Goal: Information Seeking & Learning: Learn about a topic

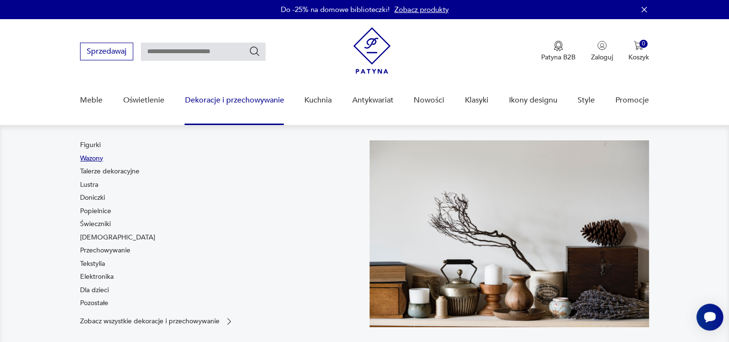
click at [93, 156] on link "Wazony" at bounding box center [91, 159] width 23 height 10
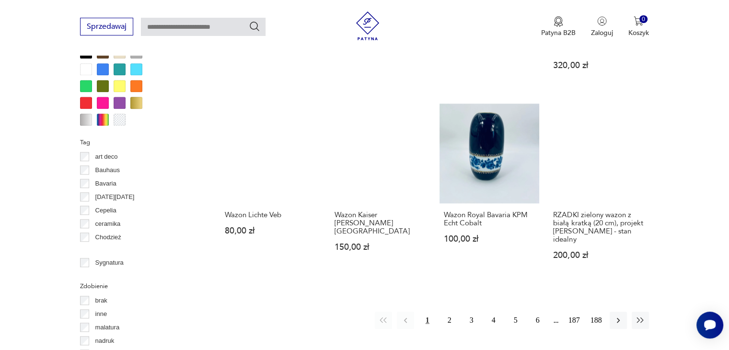
scroll to position [925, 0]
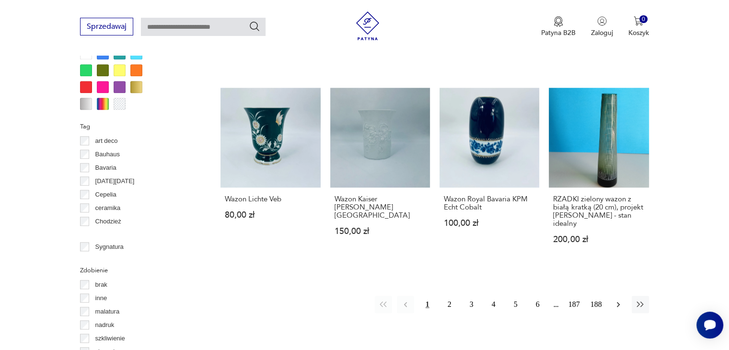
click at [620, 300] on icon "button" at bounding box center [619, 305] width 10 height 10
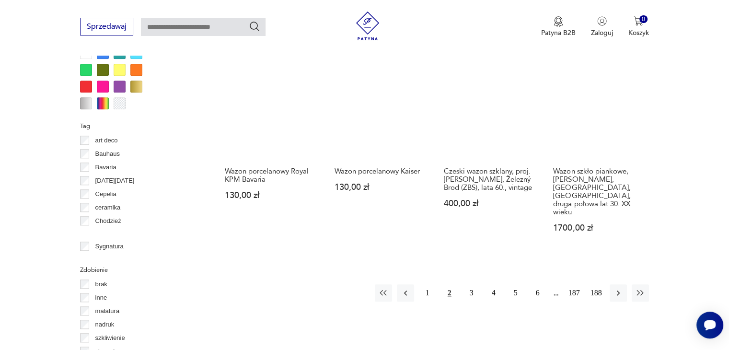
scroll to position [1021, 0]
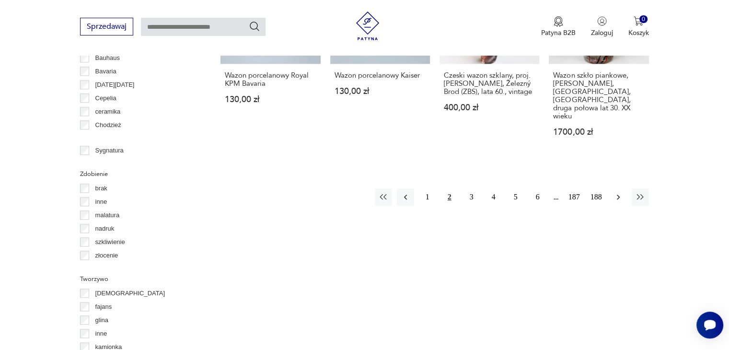
click at [616, 192] on icon "button" at bounding box center [619, 197] width 10 height 10
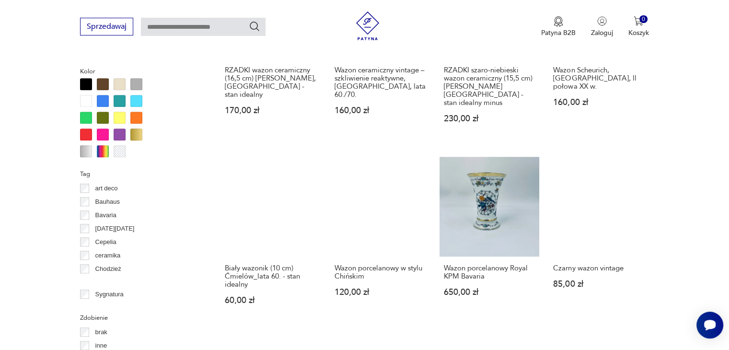
scroll to position [973, 0]
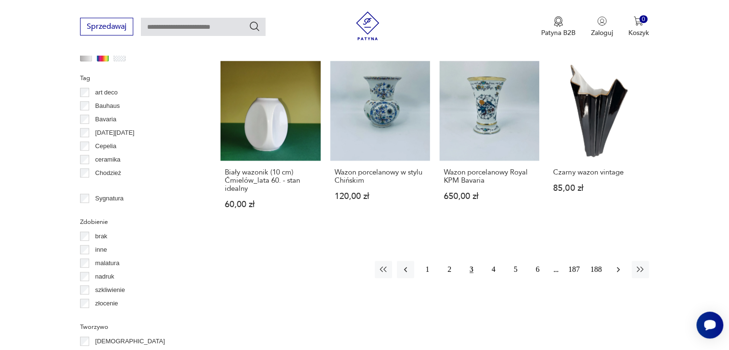
click at [617, 265] on icon "button" at bounding box center [619, 270] width 10 height 10
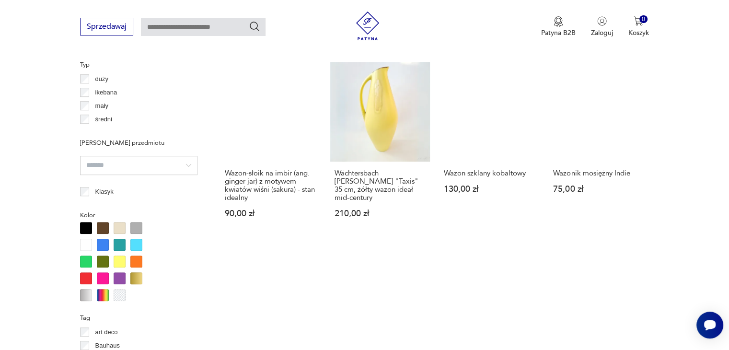
scroll to position [877, 0]
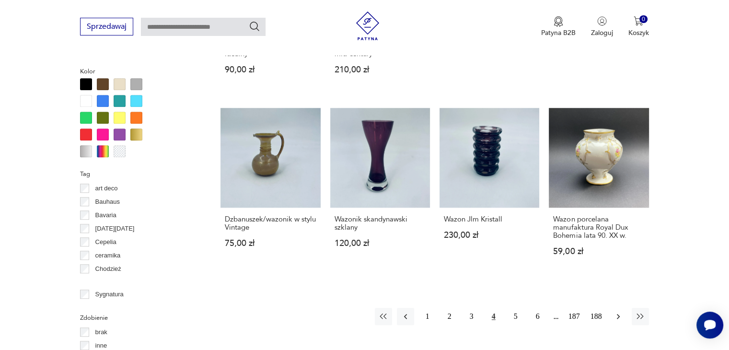
click at [616, 312] on icon "button" at bounding box center [619, 317] width 10 height 10
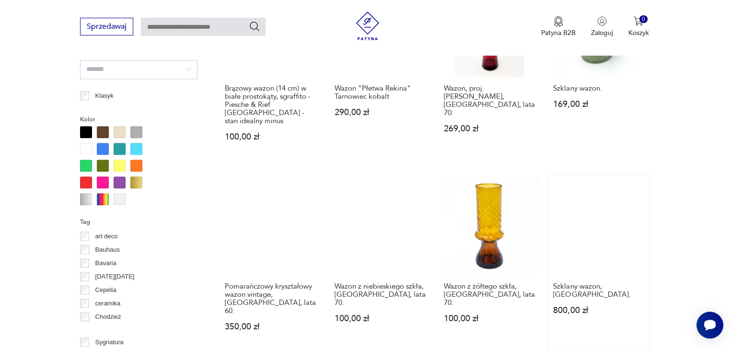
scroll to position [925, 0]
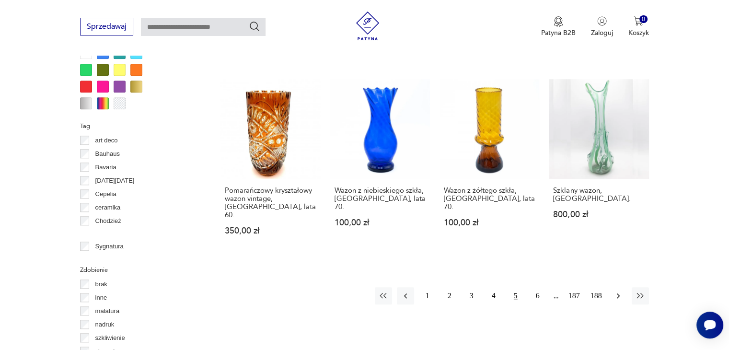
click at [620, 291] on icon "button" at bounding box center [619, 296] width 10 height 10
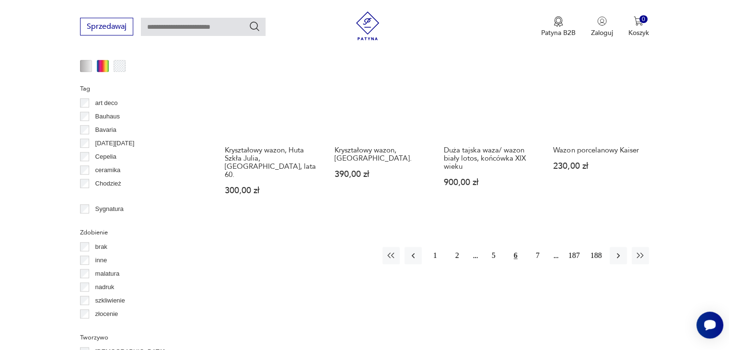
scroll to position [973, 0]
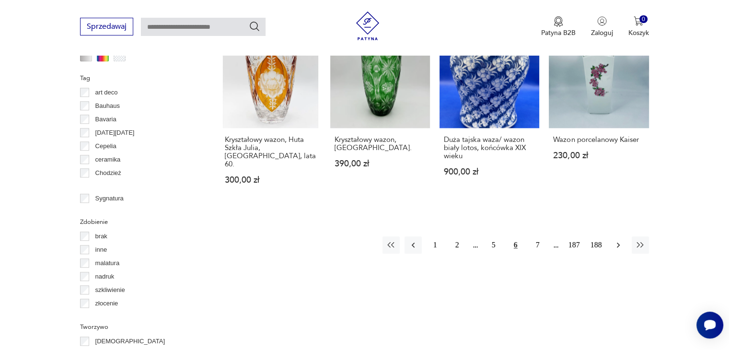
click at [618, 240] on icon "button" at bounding box center [619, 245] width 10 height 10
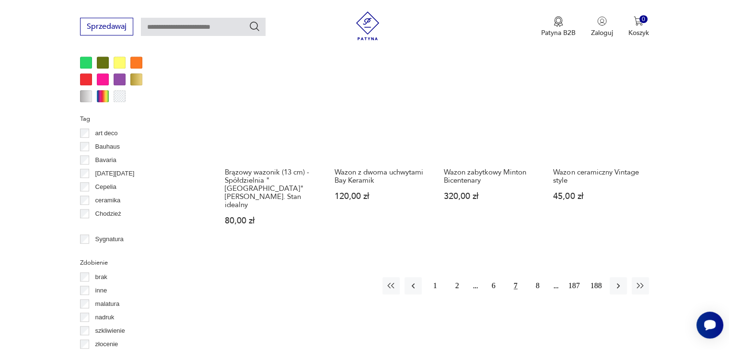
scroll to position [973, 0]
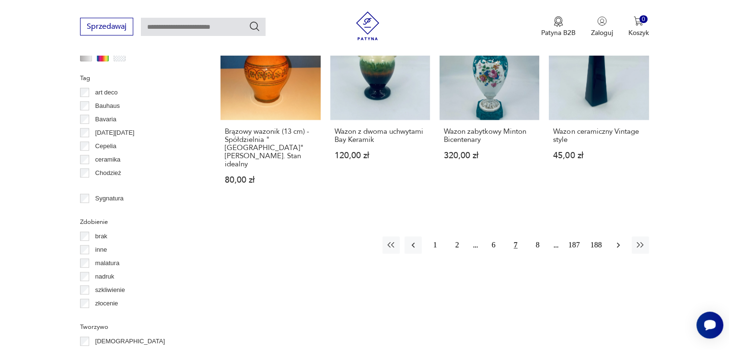
click at [617, 240] on icon "button" at bounding box center [619, 245] width 10 height 10
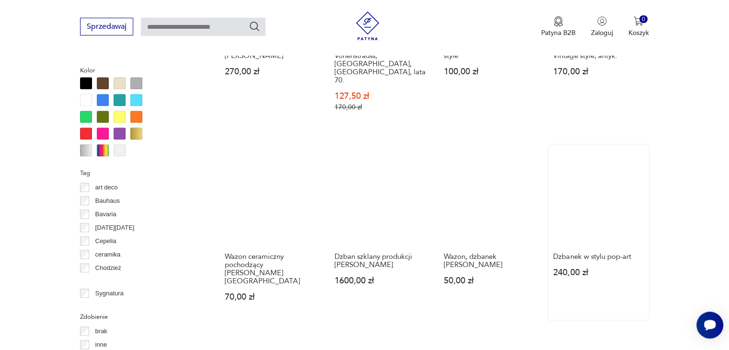
scroll to position [925, 0]
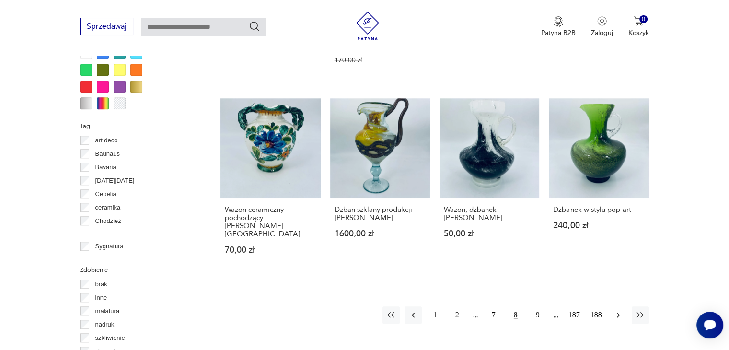
click at [616, 310] on icon "button" at bounding box center [619, 315] width 10 height 10
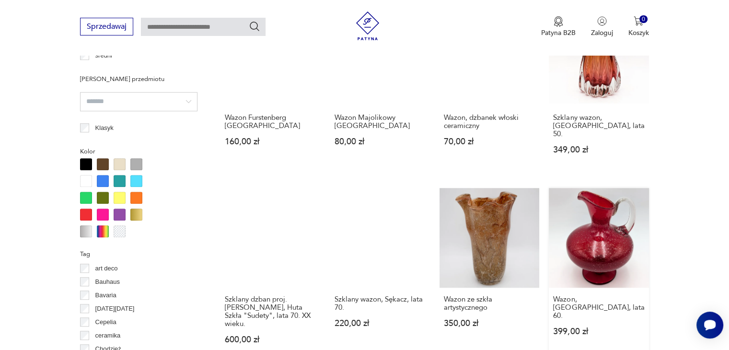
scroll to position [877, 0]
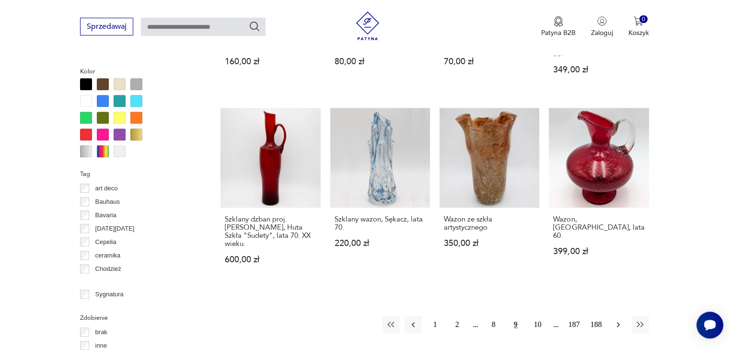
click at [616, 320] on icon "button" at bounding box center [619, 325] width 10 height 10
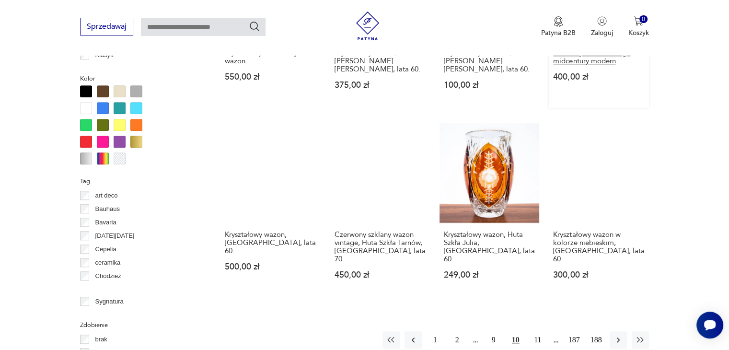
scroll to position [973, 0]
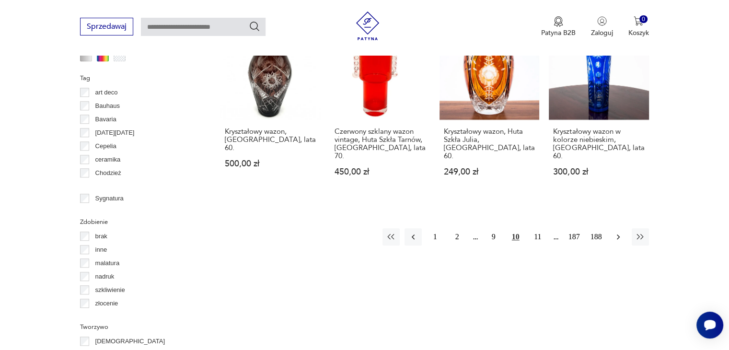
click at [617, 234] on icon "button" at bounding box center [618, 236] width 3 height 5
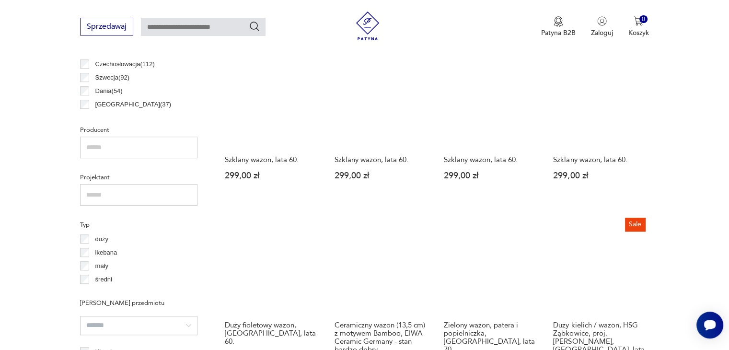
scroll to position [590, 0]
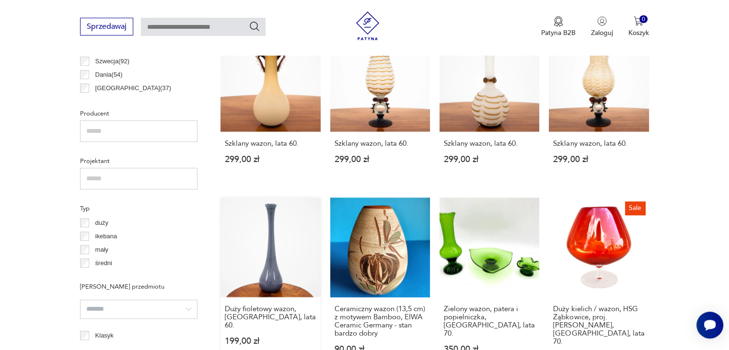
click at [269, 258] on link "Duży fioletowy wazon, [GEOGRAPHIC_DATA], lata 60. 199,00 zł" at bounding box center [271, 295] width 100 height 194
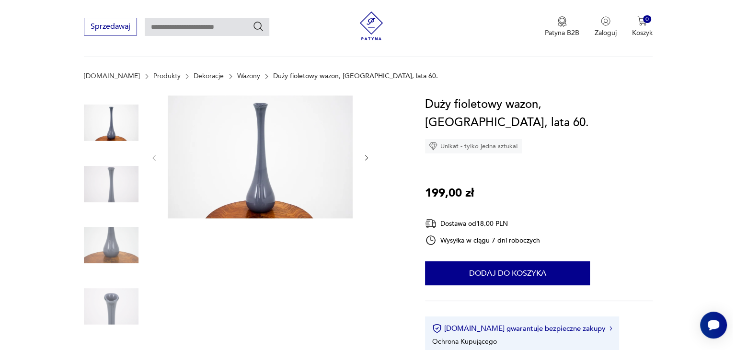
scroll to position [96, 0]
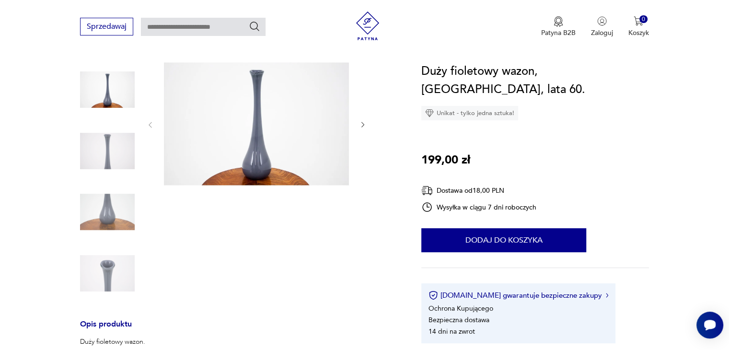
click at [250, 149] on img at bounding box center [256, 123] width 185 height 123
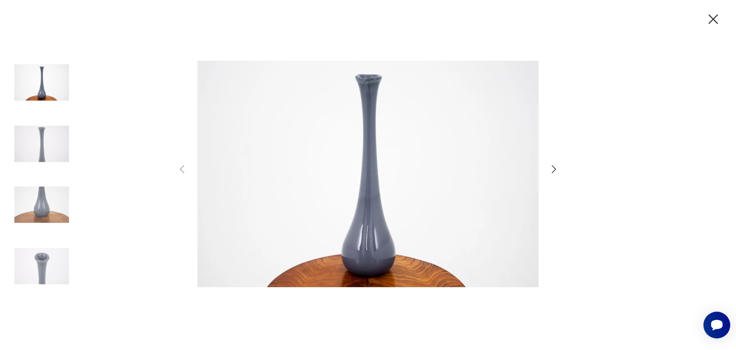
click at [552, 170] on icon "button" at bounding box center [554, 169] width 12 height 12
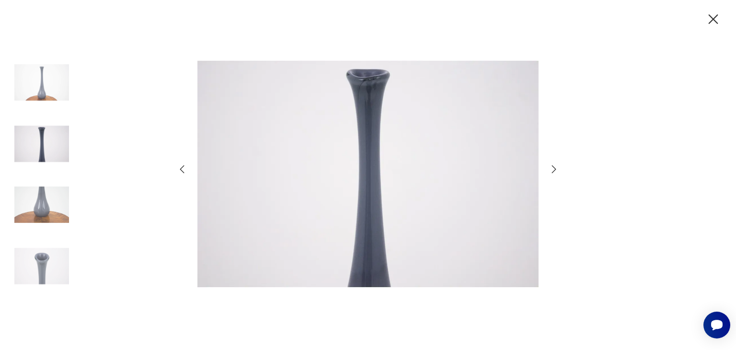
click at [552, 170] on icon "button" at bounding box center [554, 169] width 12 height 12
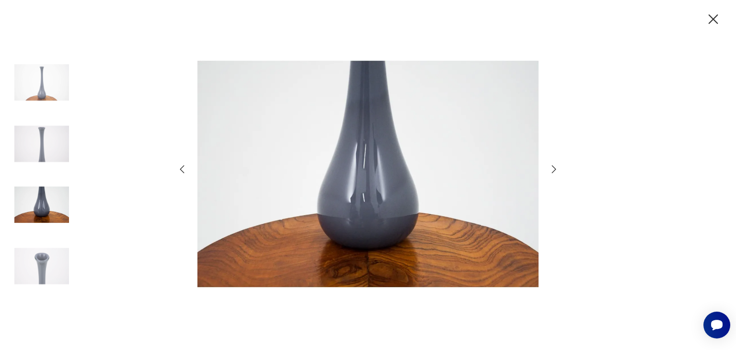
click at [552, 170] on icon "button" at bounding box center [554, 169] width 12 height 12
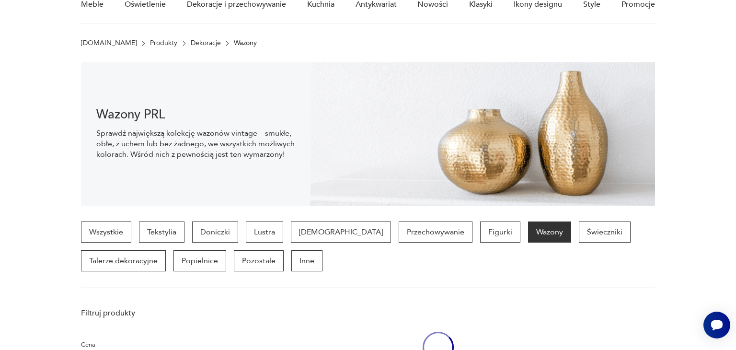
scroll to position [589, 0]
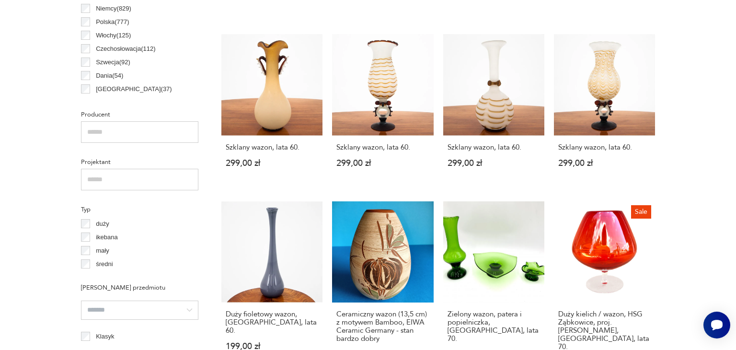
click at [675, 198] on section "Filtruj produkty Cena MIN MAX OK Promocja Datowanie OK Kraj pochodzenia [DEMOGR…" at bounding box center [368, 349] width 736 height 1079
drag, startPoint x: 676, startPoint y: 2, endPoint x: 673, endPoint y: 7, distance: 6.3
click at [673, 6] on section "Filtruj produkty Cena MIN MAX OK Promocja Datowanie OK Kraj pochodzenia [DEMOGR…" at bounding box center [368, 349] width 736 height 1079
drag, startPoint x: 673, startPoint y: 9, endPoint x: 668, endPoint y: 24, distance: 16.4
click at [670, 19] on section "Filtruj produkty Cena MIN MAX OK Promocja Datowanie OK Kraj pochodzenia [DEMOGR…" at bounding box center [368, 349] width 736 height 1079
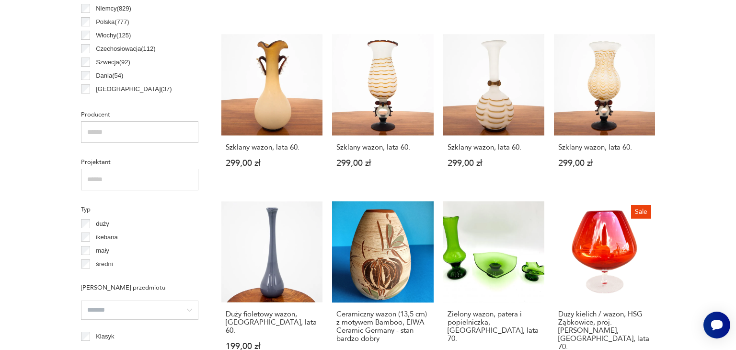
drag, startPoint x: 668, startPoint y: 27, endPoint x: 664, endPoint y: 54, distance: 26.6
click at [668, 33] on section "Filtruj produkty Cena MIN MAX OK Promocja Datowanie OK Kraj pochodzenia [DEMOGR…" at bounding box center [368, 349] width 736 height 1079
click at [283, 82] on link "Szklany wazon, lata 60. 299,00 zł" at bounding box center [271, 109] width 101 height 151
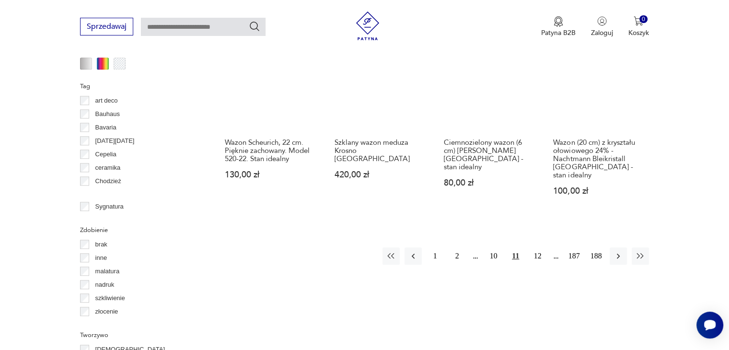
scroll to position [1016, 0]
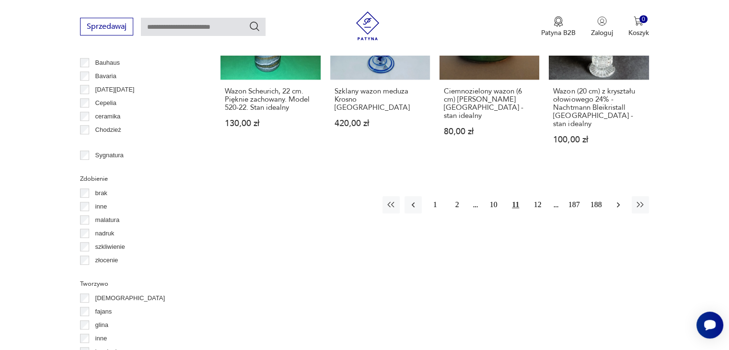
click at [615, 200] on icon "button" at bounding box center [619, 205] width 10 height 10
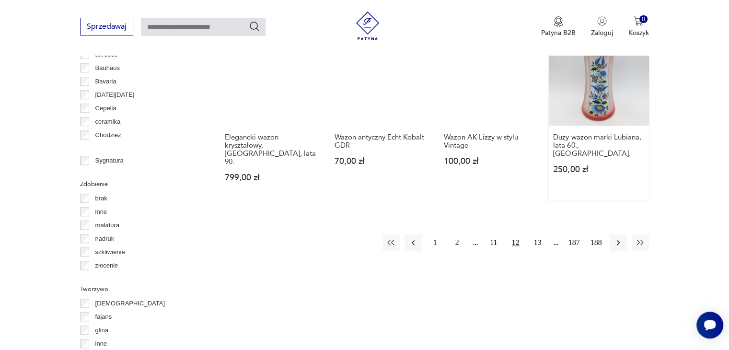
scroll to position [1021, 0]
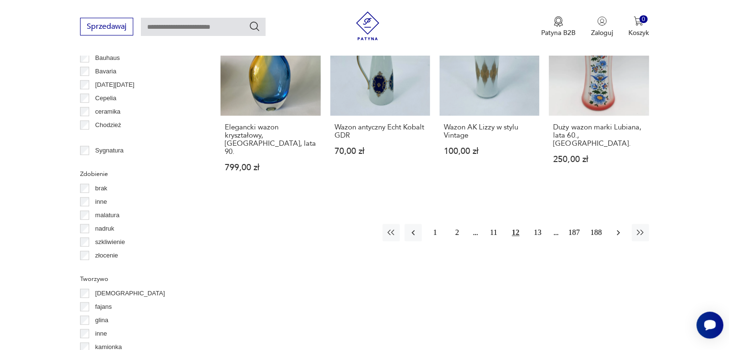
click at [618, 228] on icon "button" at bounding box center [619, 233] width 10 height 10
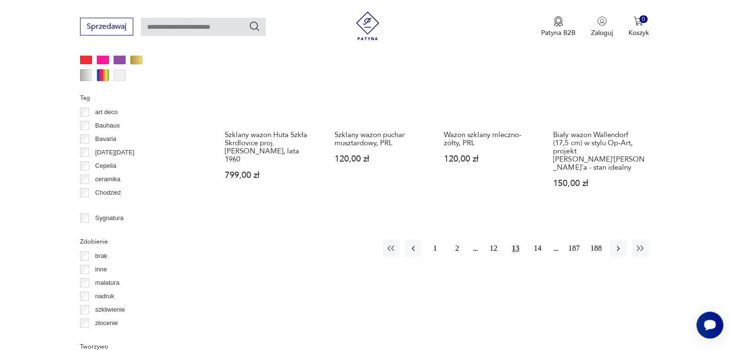
scroll to position [973, 0]
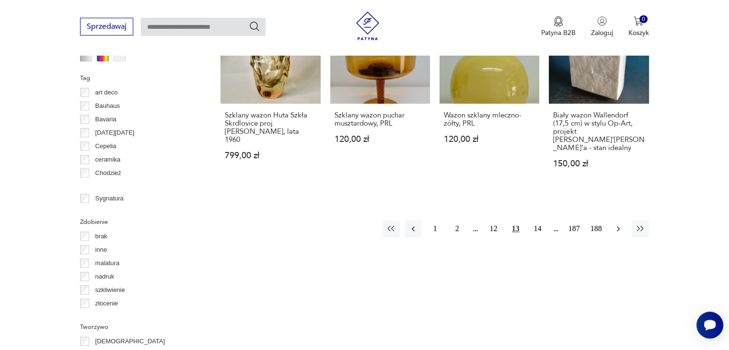
click at [617, 224] on icon "button" at bounding box center [619, 229] width 10 height 10
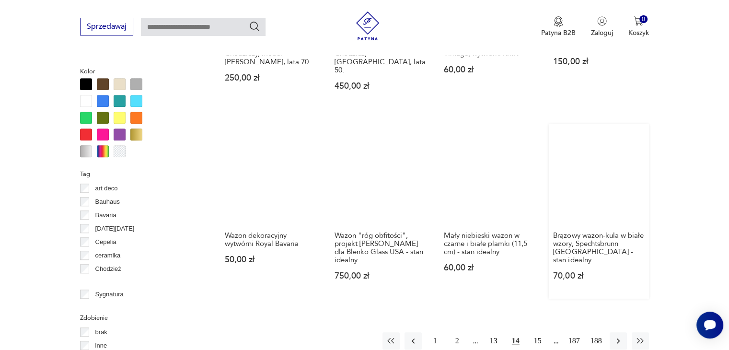
scroll to position [925, 0]
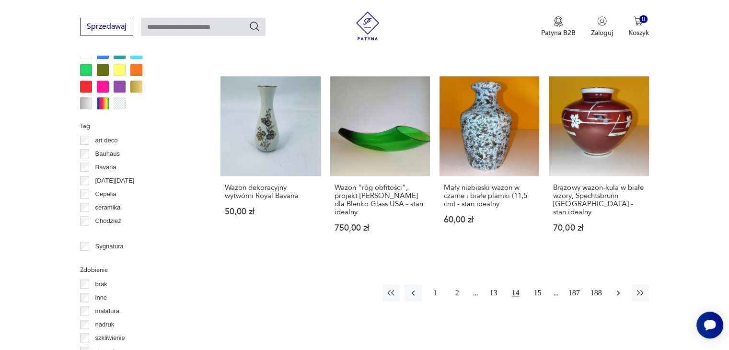
click at [620, 288] on icon "button" at bounding box center [619, 293] width 10 height 10
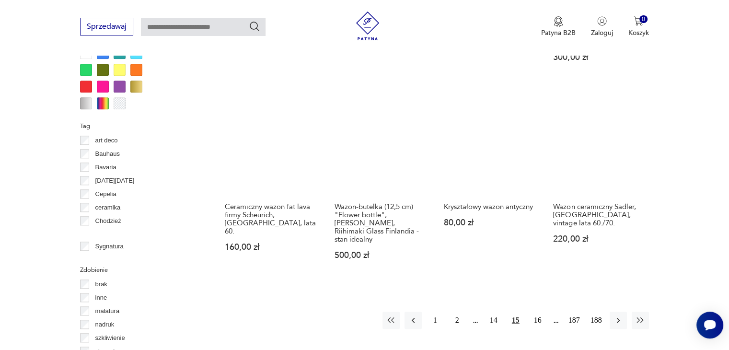
scroll to position [973, 0]
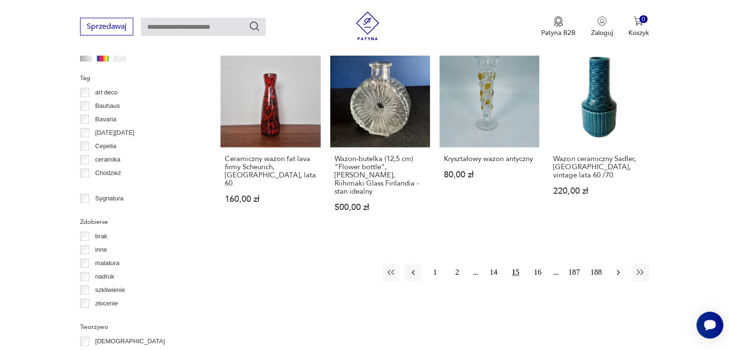
click at [620, 268] on icon "button" at bounding box center [619, 273] width 10 height 10
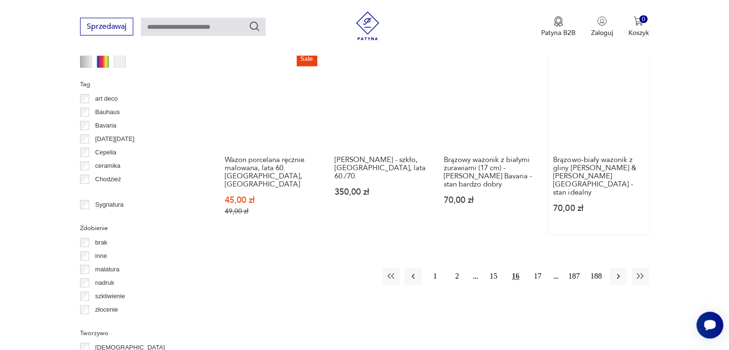
scroll to position [973, 0]
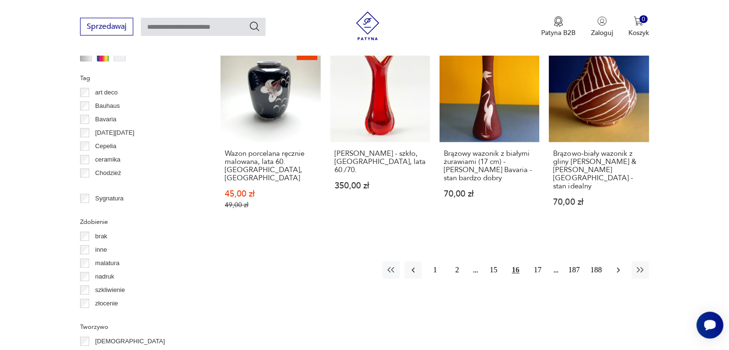
click at [621, 265] on icon "button" at bounding box center [619, 270] width 10 height 10
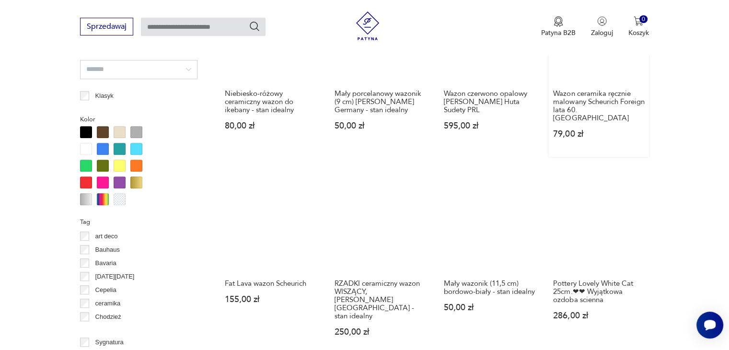
scroll to position [925, 0]
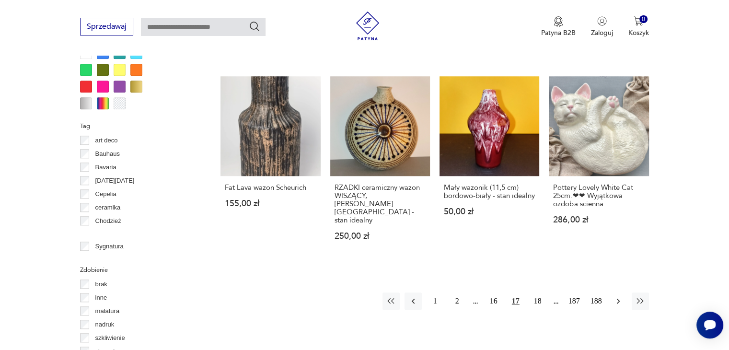
click at [619, 296] on icon "button" at bounding box center [619, 301] width 10 height 10
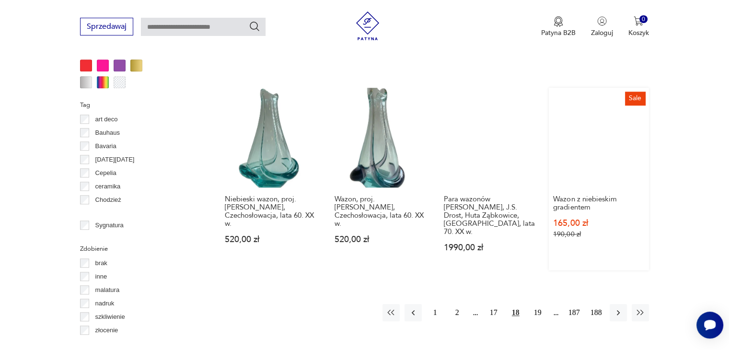
scroll to position [1069, 0]
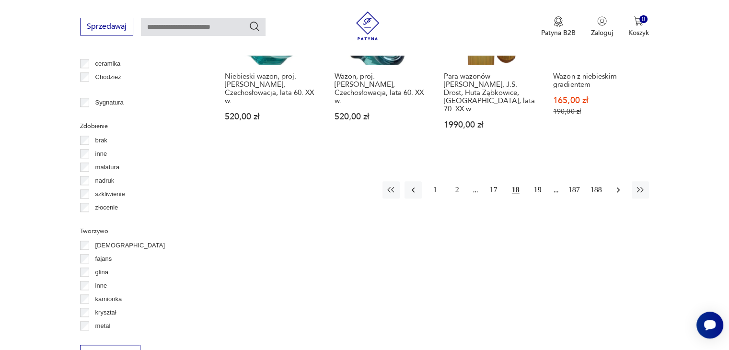
click at [619, 185] on icon "button" at bounding box center [619, 190] width 10 height 10
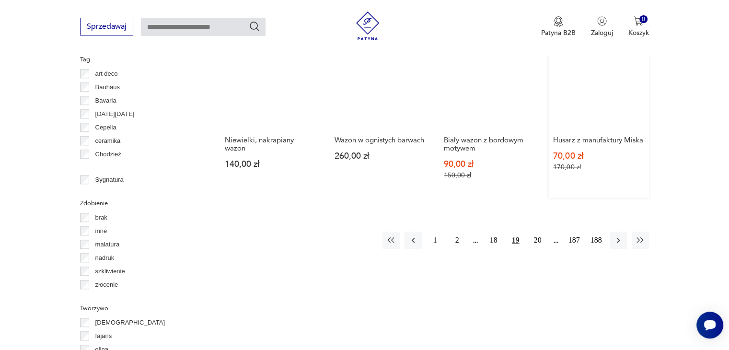
scroll to position [1069, 0]
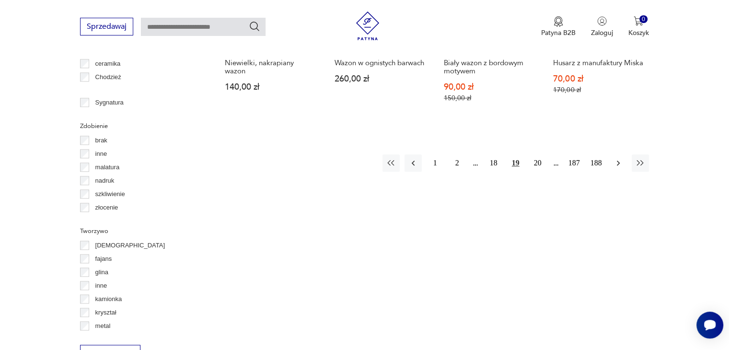
click at [616, 158] on icon "button" at bounding box center [619, 163] width 10 height 10
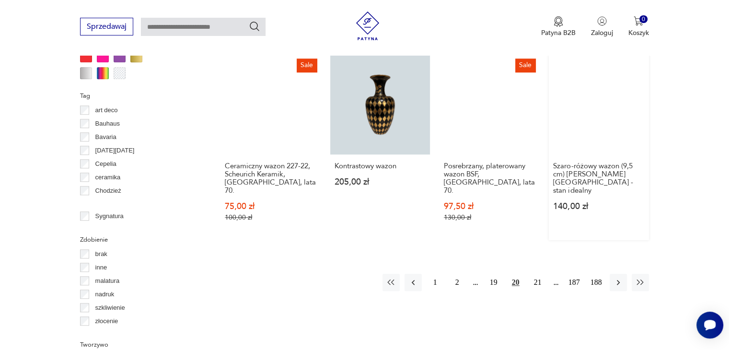
scroll to position [1021, 0]
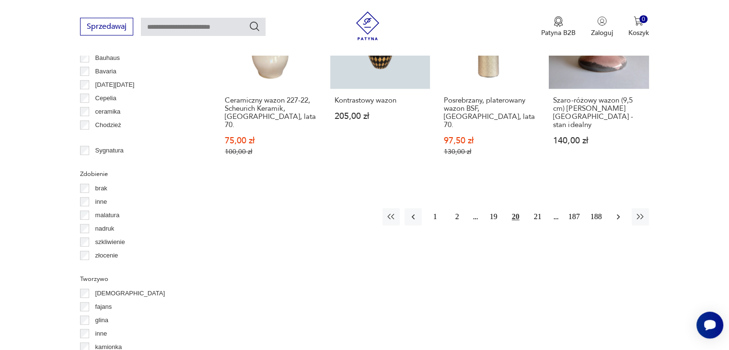
click at [617, 212] on icon "button" at bounding box center [619, 217] width 10 height 10
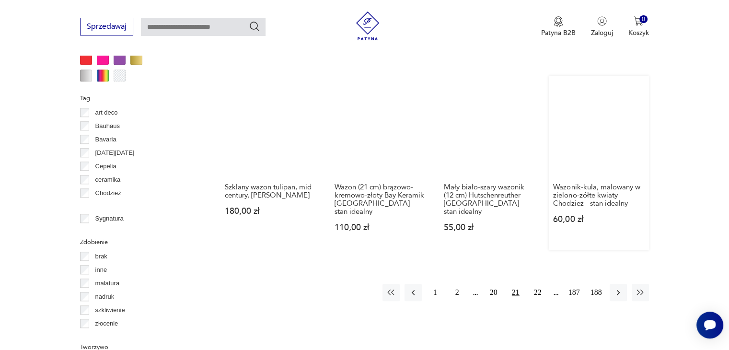
scroll to position [973, 0]
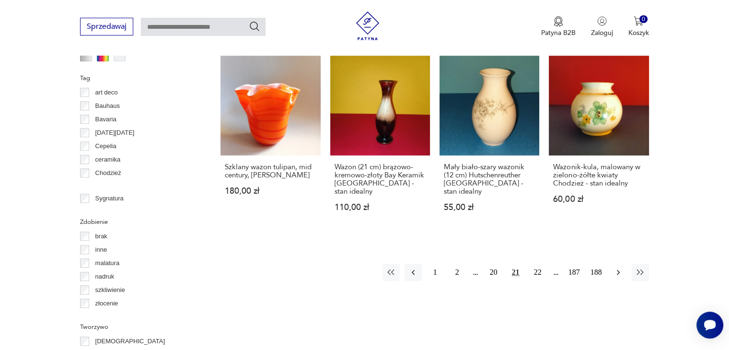
click at [617, 268] on icon "button" at bounding box center [619, 273] width 10 height 10
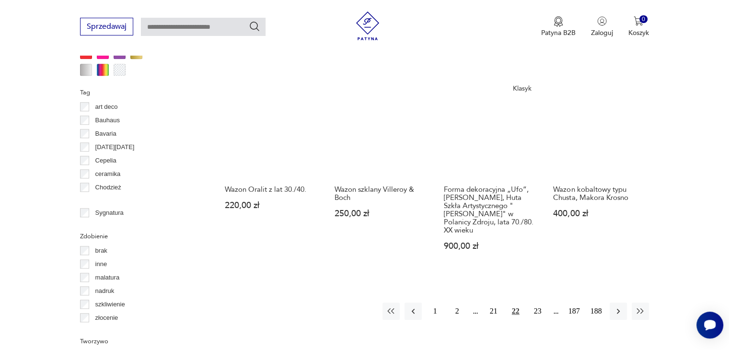
scroll to position [1069, 0]
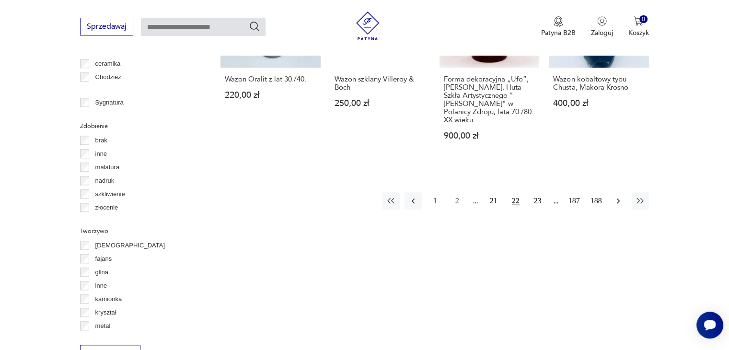
click at [619, 198] on icon "button" at bounding box center [618, 200] width 3 height 5
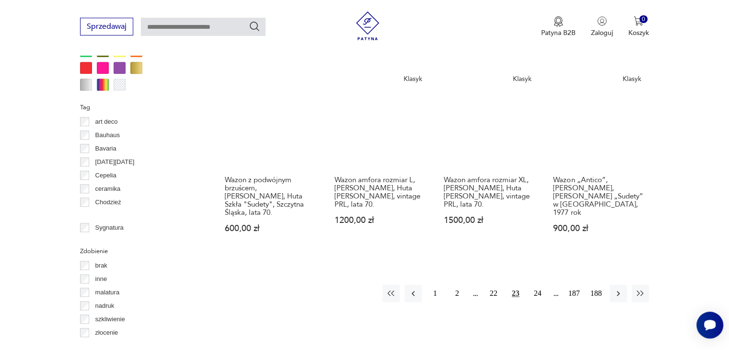
scroll to position [1021, 0]
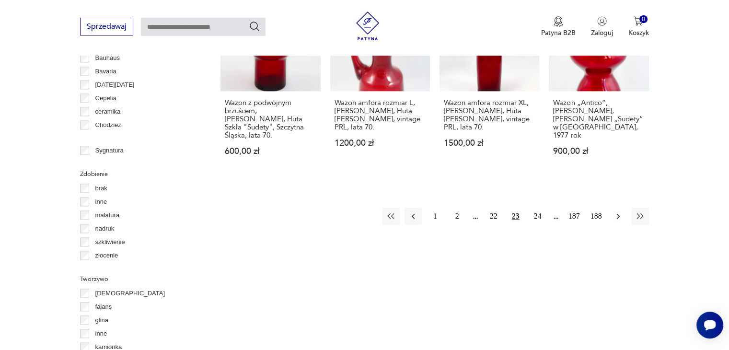
click at [617, 214] on icon "button" at bounding box center [619, 216] width 10 height 10
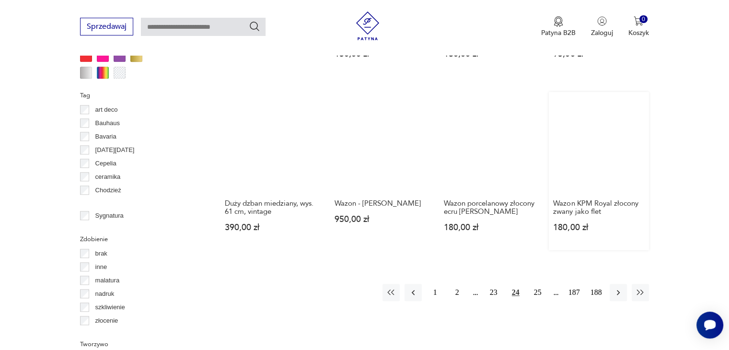
scroll to position [1021, 0]
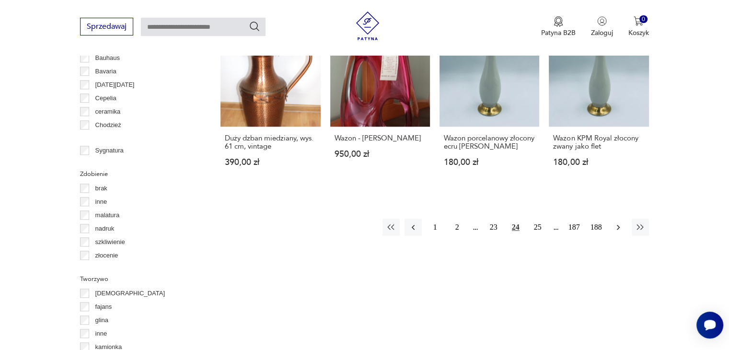
click at [622, 222] on icon "button" at bounding box center [619, 227] width 10 height 10
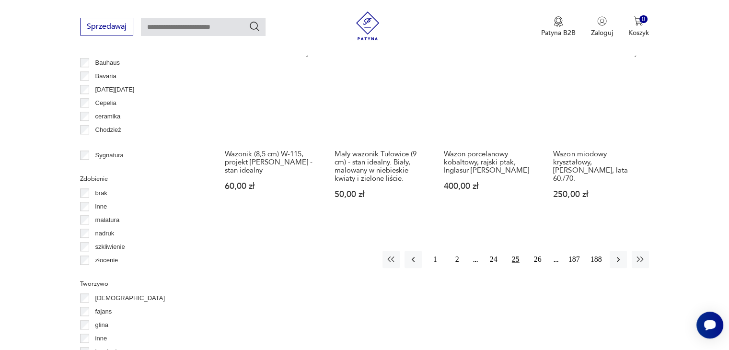
scroll to position [1021, 0]
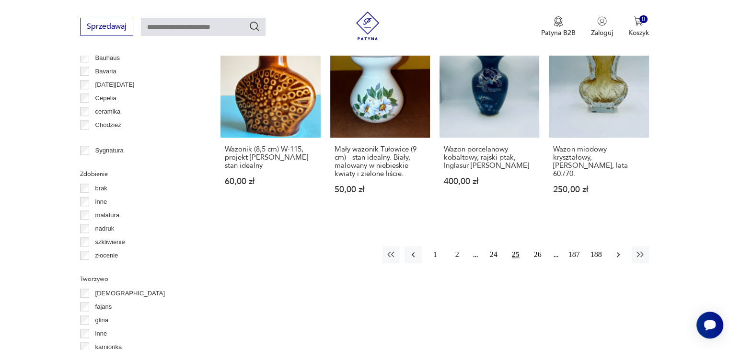
click at [617, 252] on icon "button" at bounding box center [618, 254] width 3 height 5
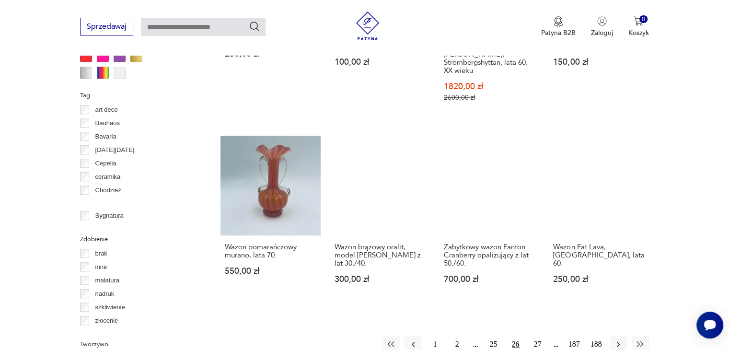
scroll to position [1069, 0]
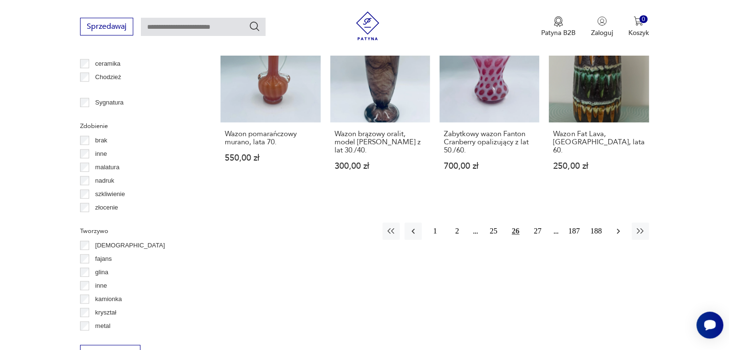
click at [618, 229] on icon "button" at bounding box center [618, 231] width 3 height 5
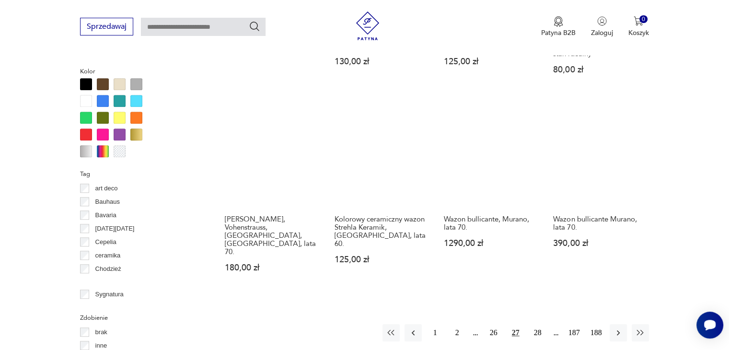
scroll to position [925, 0]
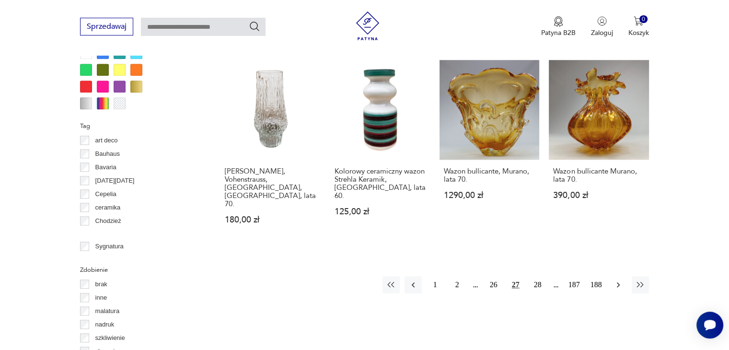
click at [617, 280] on icon "button" at bounding box center [619, 285] width 10 height 10
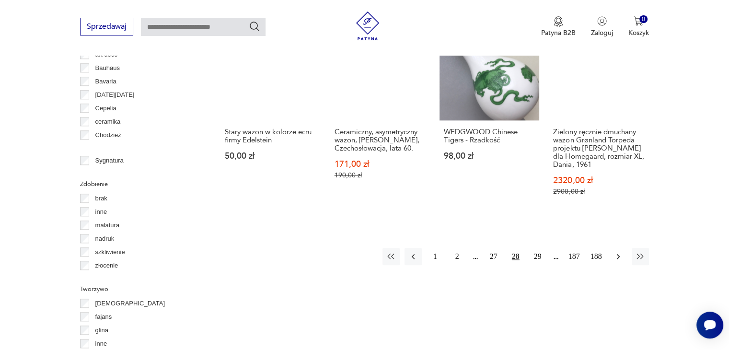
scroll to position [1021, 0]
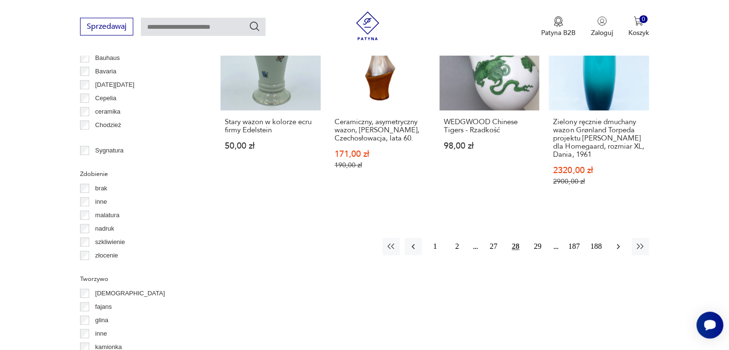
click at [619, 244] on icon "button" at bounding box center [618, 246] width 3 height 5
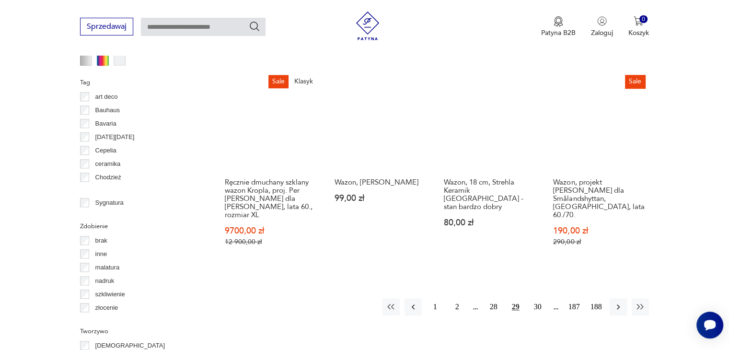
scroll to position [973, 0]
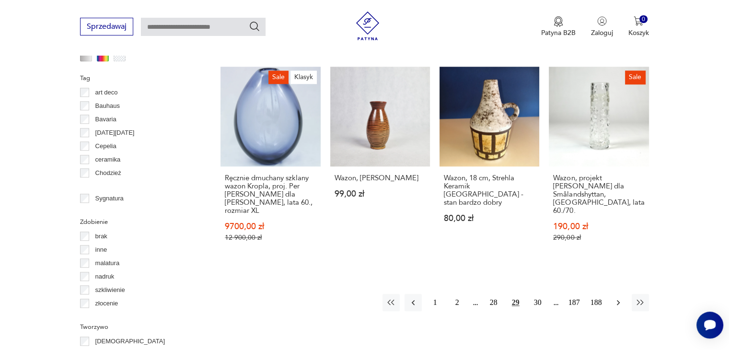
click at [617, 298] on icon "button" at bounding box center [619, 303] width 10 height 10
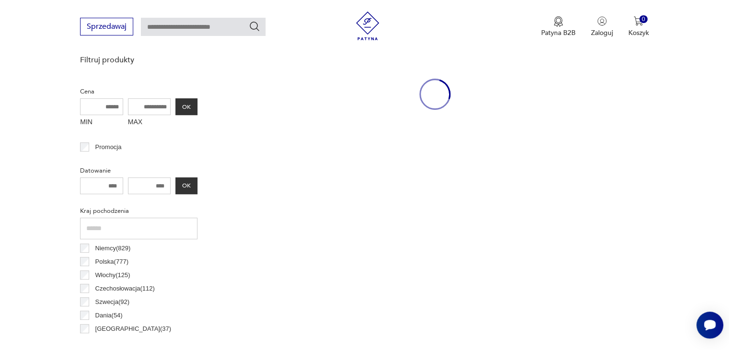
scroll to position [254, 0]
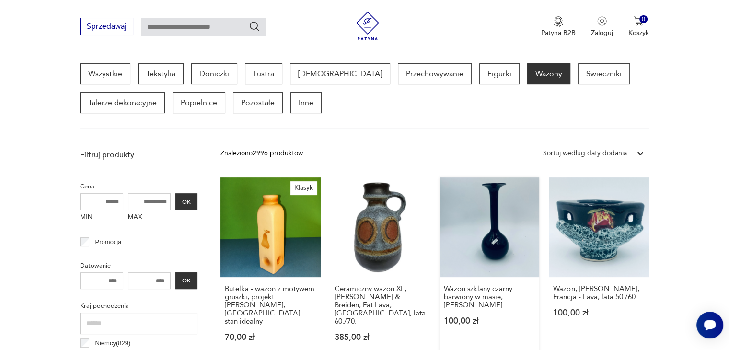
click at [499, 246] on link "Wazon szklany czarny barwiony w masie, Leonardo 100,00 zł" at bounding box center [490, 268] width 100 height 183
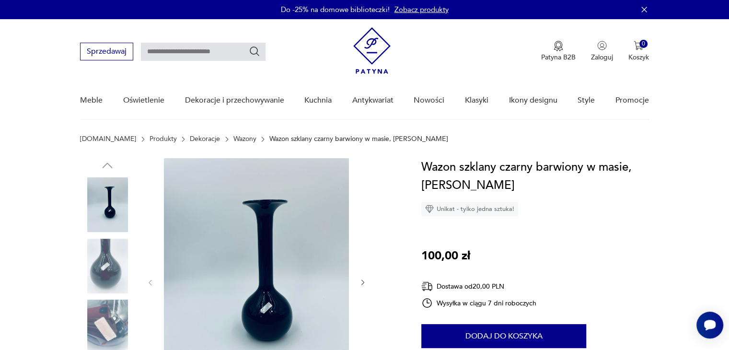
click at [270, 296] on img at bounding box center [256, 281] width 185 height 247
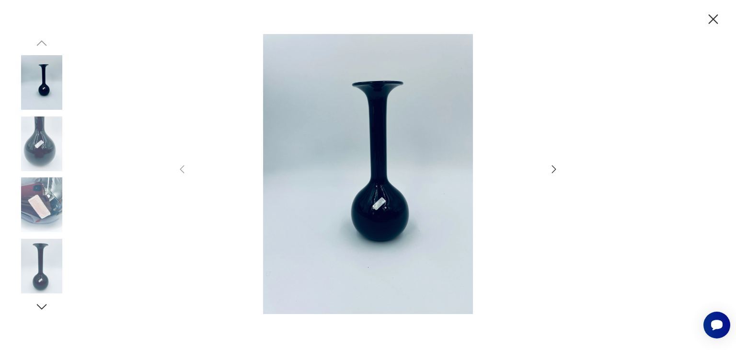
click at [555, 168] on icon "button" at bounding box center [554, 169] width 4 height 8
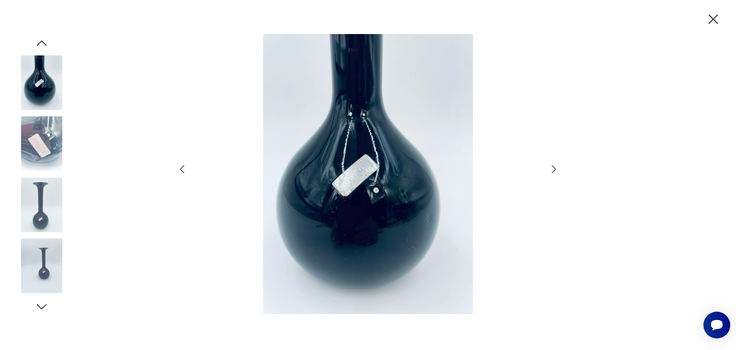
click at [554, 169] on icon "button" at bounding box center [554, 169] width 12 height 12
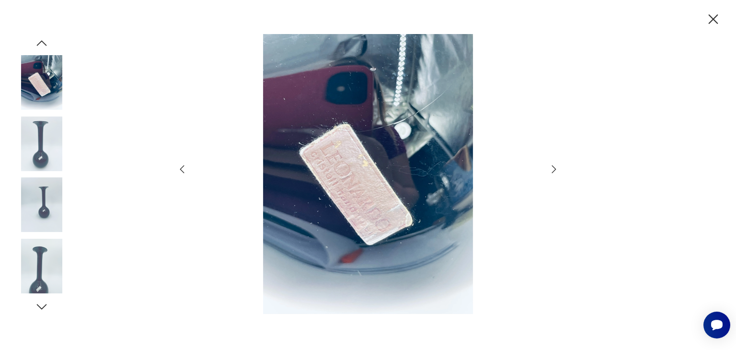
click at [551, 167] on icon "button" at bounding box center [554, 169] width 12 height 12
